Goal: Check status: Check status

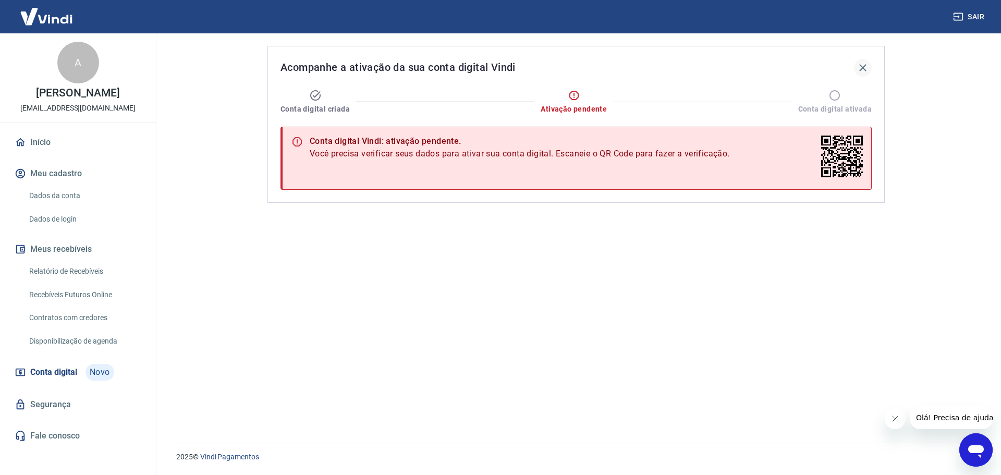
click at [864, 75] on button "button" at bounding box center [863, 68] width 18 height 18
